Goal: Use online tool/utility: Utilize a website feature to perform a specific function

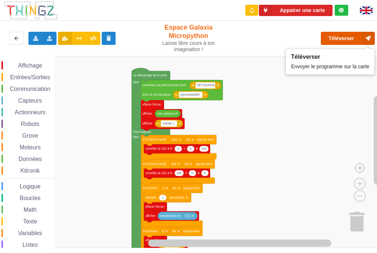
click at [357, 37] on button "Téléverser" at bounding box center [348, 38] width 54 height 13
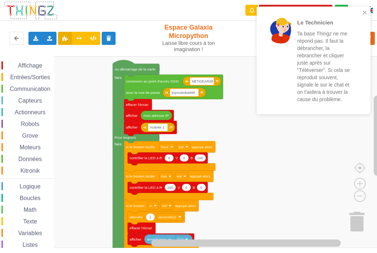
click at [298, 151] on rect "Espace de travail de Blocky" at bounding box center [191, 152] width 382 height 192
click at [363, 13] on icon "close" at bounding box center [365, 12] width 5 height 6
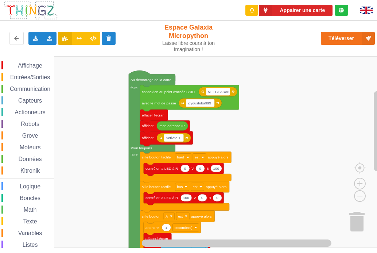
click at [265, 66] on div "Affichage Entrées/Sorties Communication Capteurs Actionneurs Robots Grove Moteu…" at bounding box center [191, 152] width 382 height 192
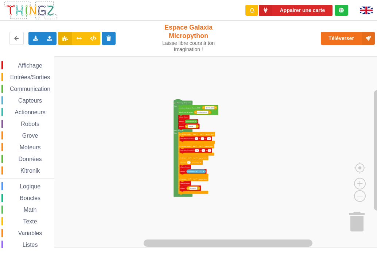
click at [260, 150] on div "Affichage Entrées/Sorties Communication Capteurs Actionneurs Robots Grove Moteu…" at bounding box center [191, 152] width 382 height 192
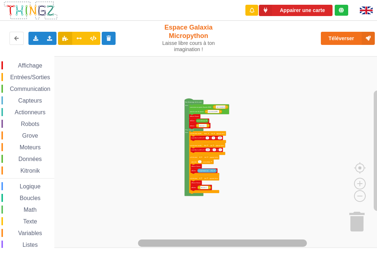
click at [253, 235] on div "Affichage Entrées/Sorties Communication Capteurs Actionneurs Robots Grove Moteu…" at bounding box center [191, 152] width 382 height 192
click at [267, 182] on rect "Espace de travail de Blocky" at bounding box center [191, 152] width 382 height 192
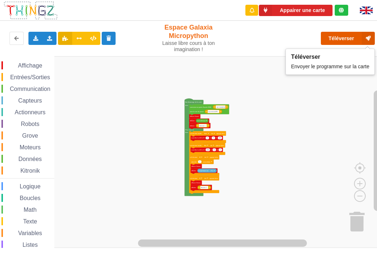
click at [351, 38] on button "Téléverser" at bounding box center [348, 38] width 54 height 13
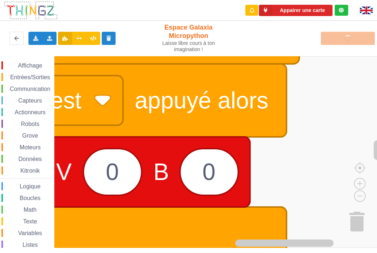
click at [377, 146] on html "Appairer une carte Exporter l'assemblage de blocs Exporter l'assemblage de bloc…" at bounding box center [188, 126] width 377 height 253
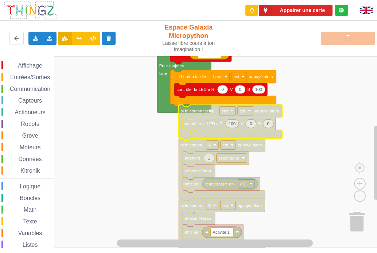
click at [313, 138] on rect "Espace de travail de Blocky" at bounding box center [191, 152] width 382 height 192
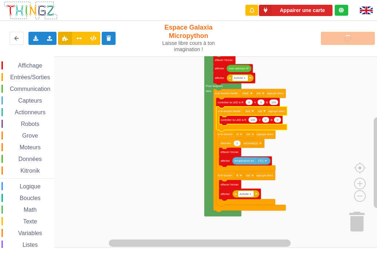
click at [306, 140] on rect "Espace de travail de Blocky" at bounding box center [191, 152] width 382 height 192
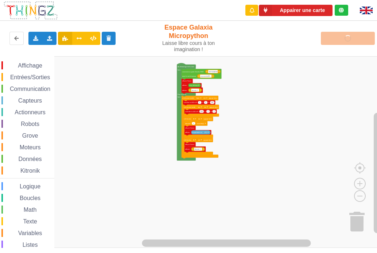
click at [231, 236] on div "Affichage Entrées/Sorties Communication Capteurs Actionneurs Robots Grove Moteu…" at bounding box center [191, 152] width 382 height 192
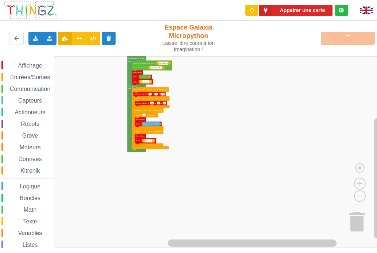
click at [163, 155] on div "Affichage Entrées/Sorties Communication Capteurs Actionneurs Robots Grove Moteu…" at bounding box center [191, 152] width 382 height 192
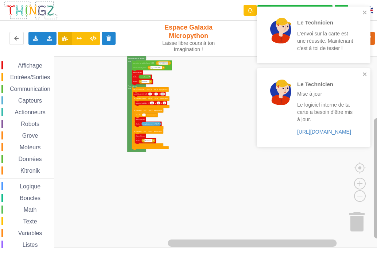
click at [377, 116] on html "Le Technicien L'envoi sur la carte est une réussite. Maintenant c'est à toi de …" at bounding box center [188, 126] width 377 height 253
click at [363, 9] on icon "close" at bounding box center [365, 12] width 5 height 6
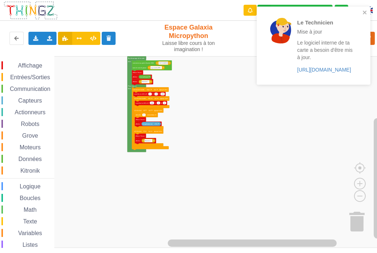
click at [359, 78] on div "Le Technicien Mise à jour Le logiciel interne de ta carte a besoin d'être mis à…" at bounding box center [311, 46] width 99 height 68
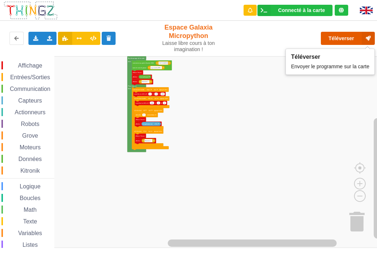
click at [344, 40] on button "Téléverser" at bounding box center [348, 38] width 54 height 13
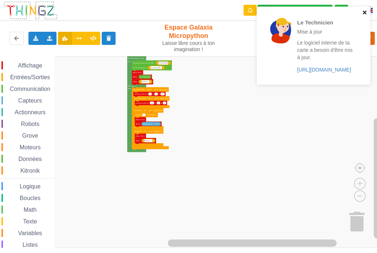
click at [365, 11] on icon "close" at bounding box center [365, 12] width 5 height 6
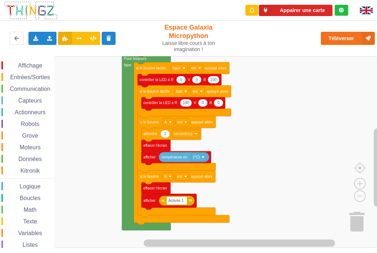
click at [235, 134] on div "Affichage Entrées/Sorties Communication Capteurs Actionneurs Robots Grove Moteu…" at bounding box center [191, 152] width 382 height 192
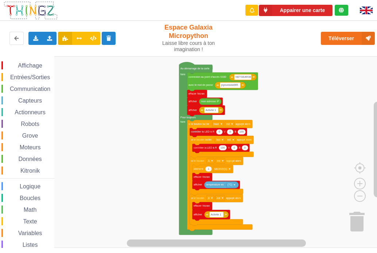
click at [270, 150] on div "Affichage Entrées/Sorties Communication Capteurs Actionneurs Robots Grove Moteu…" at bounding box center [191, 152] width 382 height 192
